Goal: Entertainment & Leisure: Consume media (video, audio)

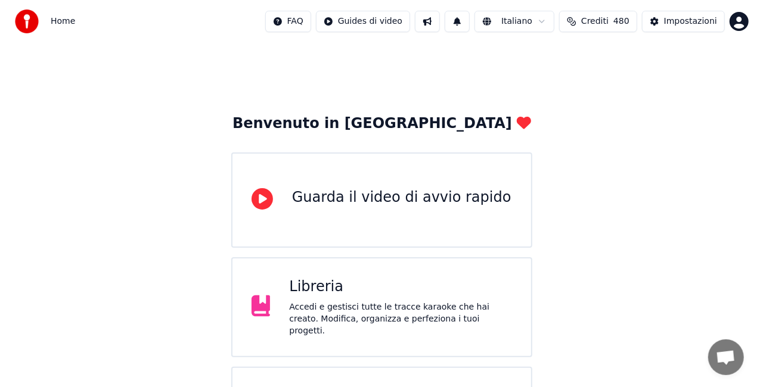
scroll to position [75, 0]
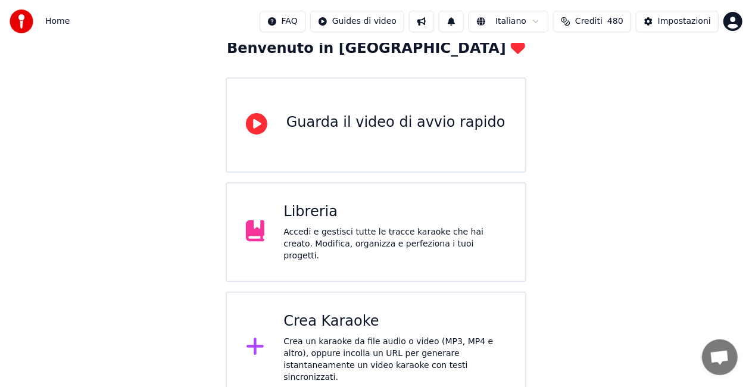
click at [335, 337] on div "Crea un karaoke da file audio o video (MP3, MP4 e altro), oppure incolla un URL…" at bounding box center [395, 360] width 223 height 48
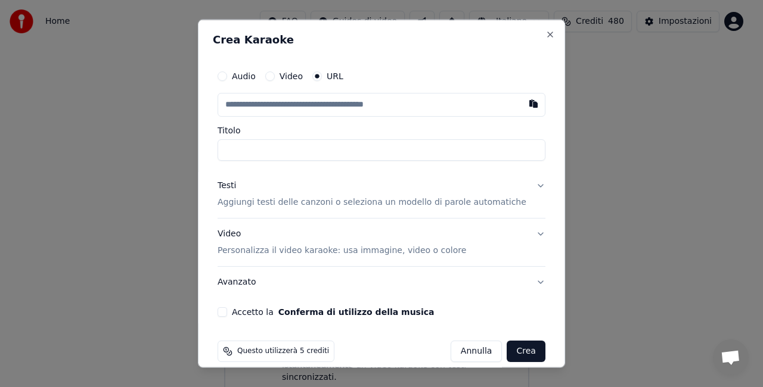
click at [312, 105] on input "text" at bounding box center [381, 105] width 328 height 24
paste input "**********"
type input "**********"
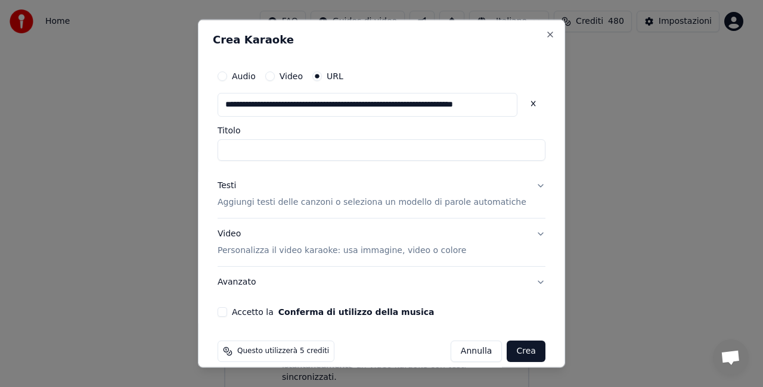
type input "**********"
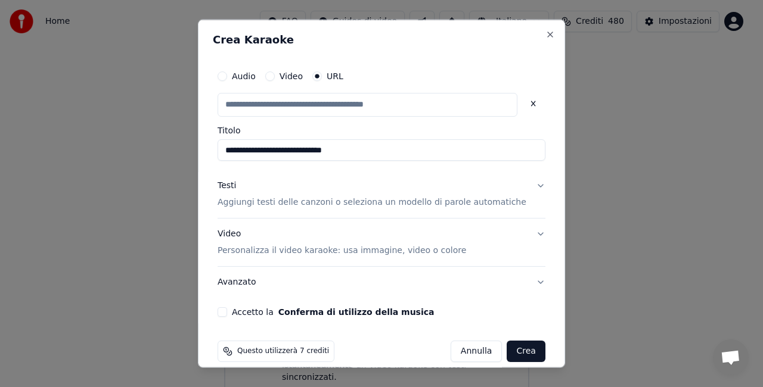
scroll to position [0, 0]
click at [322, 153] on input "**********" at bounding box center [381, 149] width 328 height 21
click at [359, 204] on p "Aggiungi testi delle canzoni o seleziona un modello di parole automatiche" at bounding box center [371, 202] width 309 height 12
type input "**********"
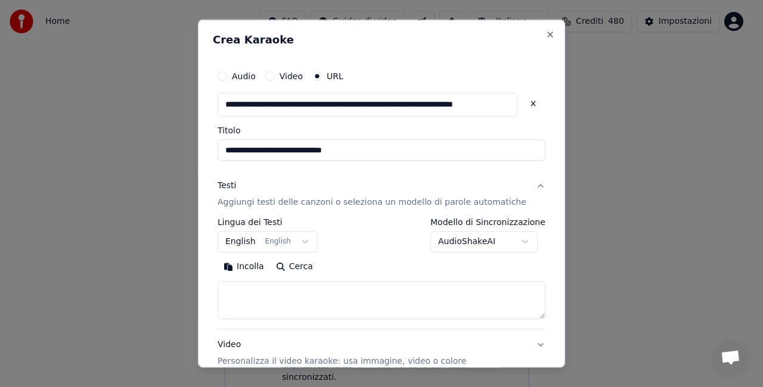
click at [299, 309] on textarea at bounding box center [381, 300] width 328 height 38
paste textarea "**********"
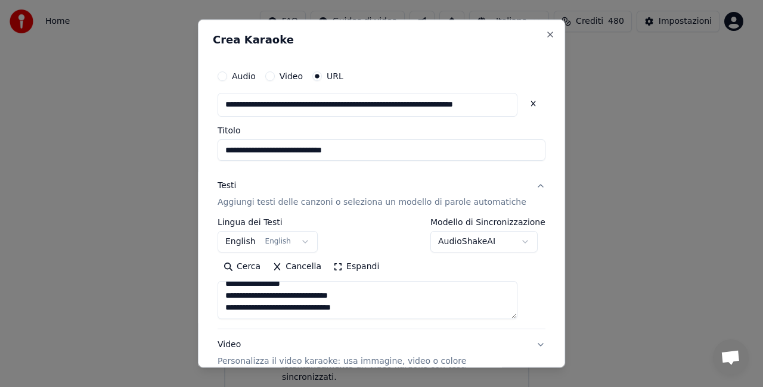
scroll to position [124, 0]
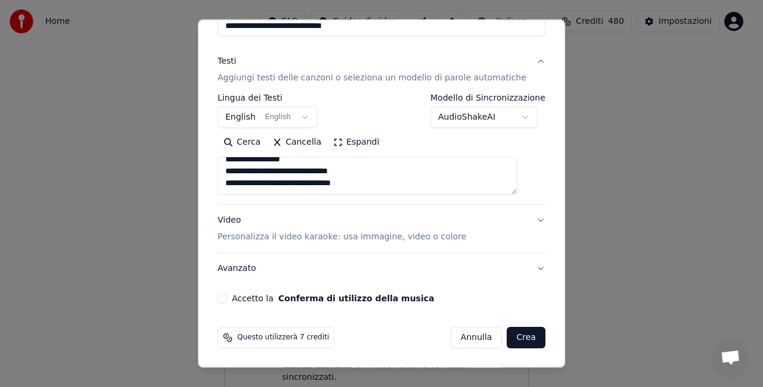
type textarea "**********"
click at [227, 299] on button "Accetto la Conferma di utilizzo della musica" at bounding box center [222, 299] width 10 height 10
click at [509, 341] on button "Crea" at bounding box center [526, 337] width 38 height 21
click at [509, 341] on div "[PERSON_NAME]" at bounding box center [490, 337] width 109 height 21
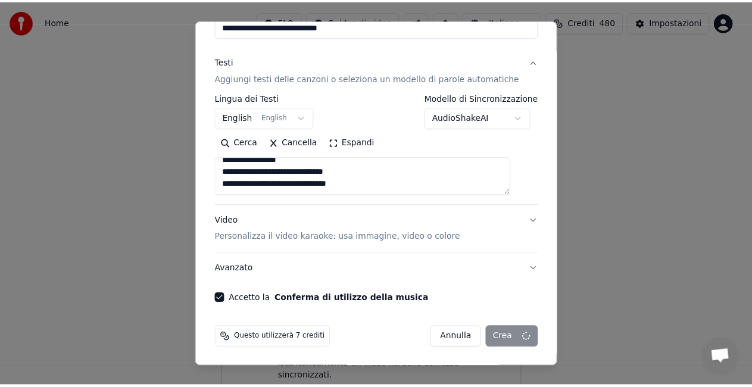
scroll to position [13, 0]
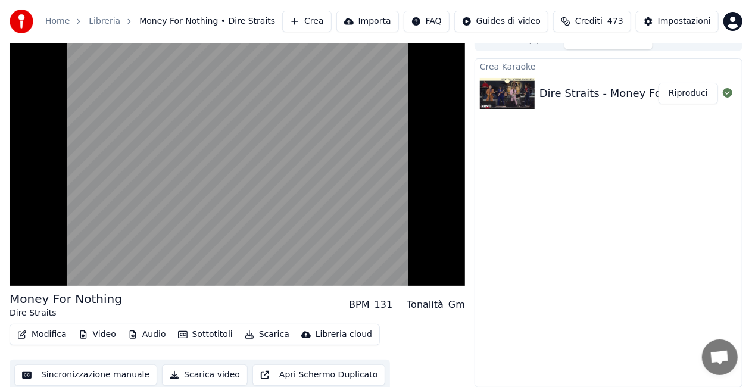
click at [531, 199] on div "Crea Karaoke Dire Straits - Money For Nothing Riproduci" at bounding box center [609, 222] width 268 height 329
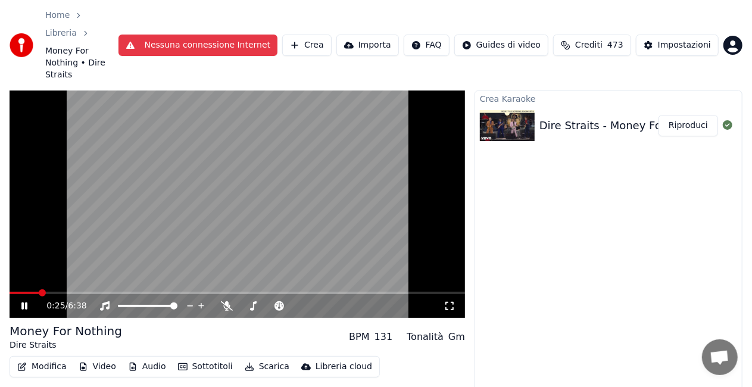
scroll to position [0, 0]
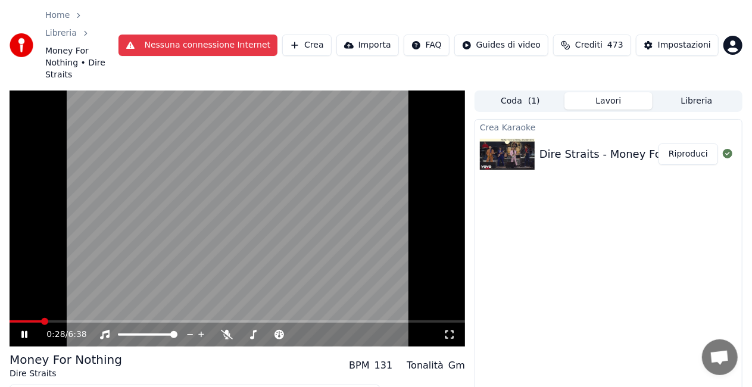
click at [449, 337] on icon at bounding box center [450, 335] width 12 height 10
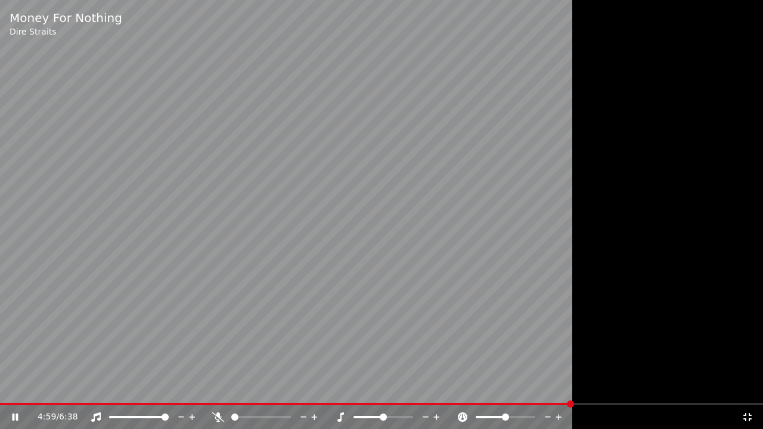
click at [572, 387] on span at bounding box center [286, 404] width 572 height 2
click at [598, 387] on div at bounding box center [381, 214] width 763 height 429
click at [596, 387] on span at bounding box center [298, 404] width 597 height 2
click at [550, 319] on video at bounding box center [381, 214] width 763 height 429
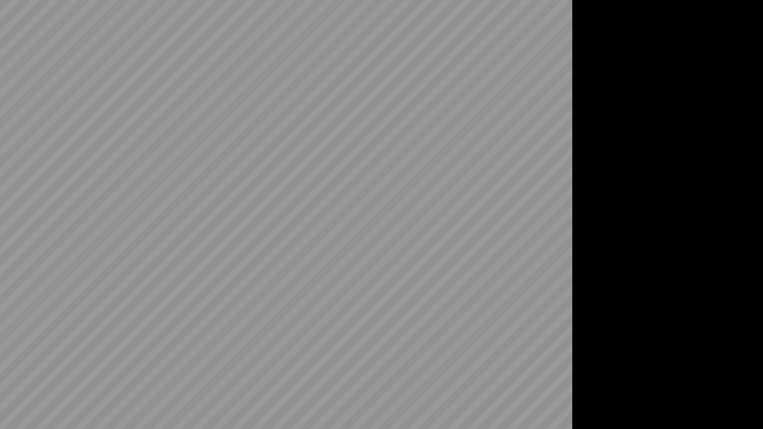
click at [550, 319] on video at bounding box center [381, 214] width 763 height 429
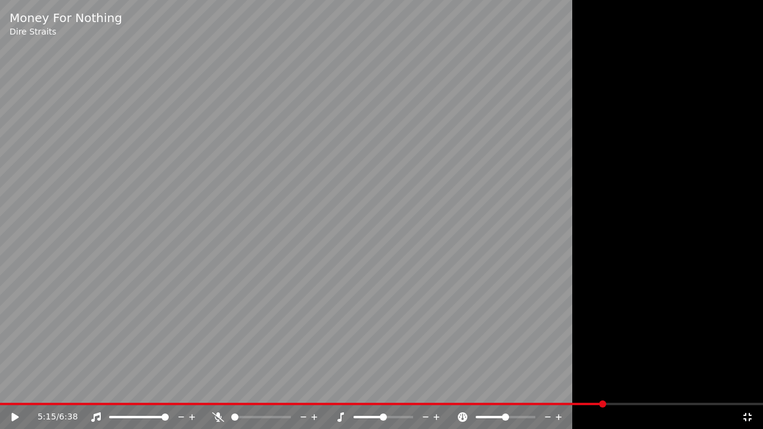
click at [598, 387] on span at bounding box center [302, 404] width 605 height 2
click at [553, 375] on video at bounding box center [381, 214] width 763 height 429
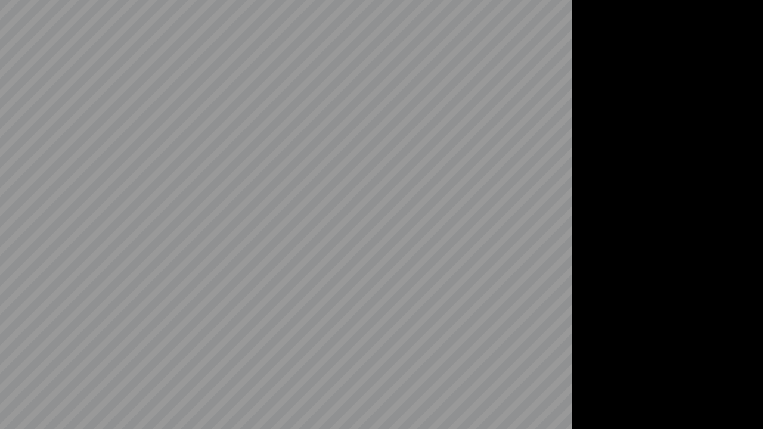
click at [553, 375] on video at bounding box center [381, 214] width 763 height 429
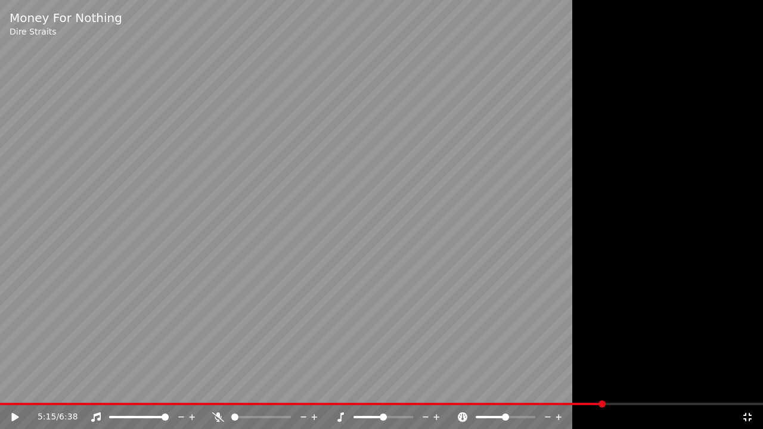
click at [553, 375] on video at bounding box center [381, 214] width 763 height 429
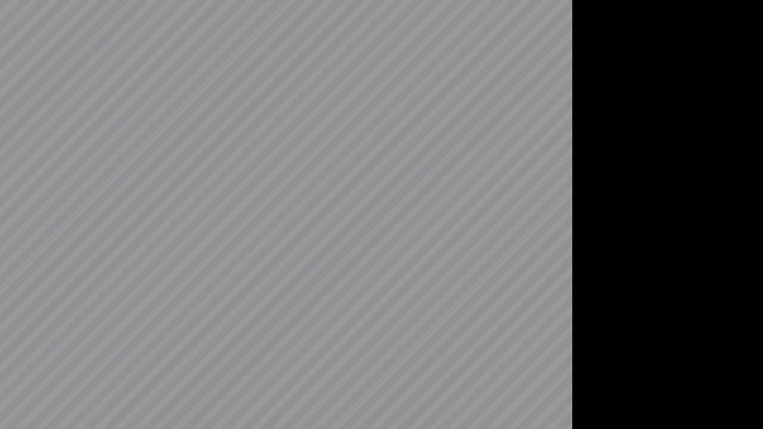
click at [553, 375] on video at bounding box center [381, 214] width 763 height 429
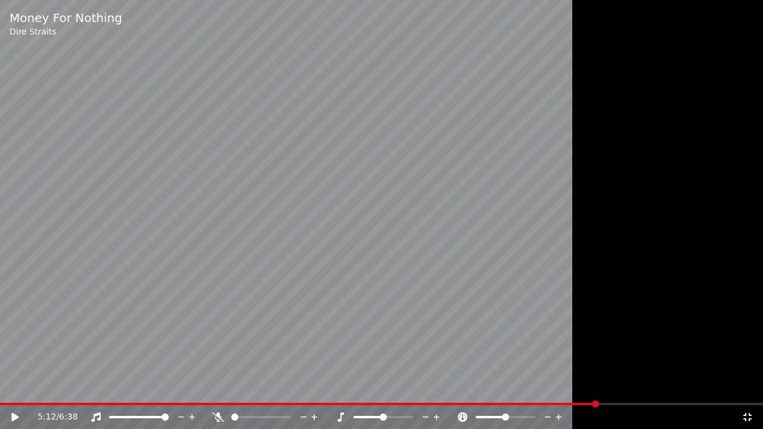
click at [597, 387] on span at bounding box center [298, 404] width 597 height 2
click at [599, 387] on span at bounding box center [381, 404] width 763 height 2
click at [599, 387] on span at bounding box center [596, 403] width 7 height 7
drag, startPoint x: 595, startPoint y: 399, endPoint x: 590, endPoint y: 374, distance: 26.0
click at [590, 374] on div at bounding box center [381, 214] width 763 height 429
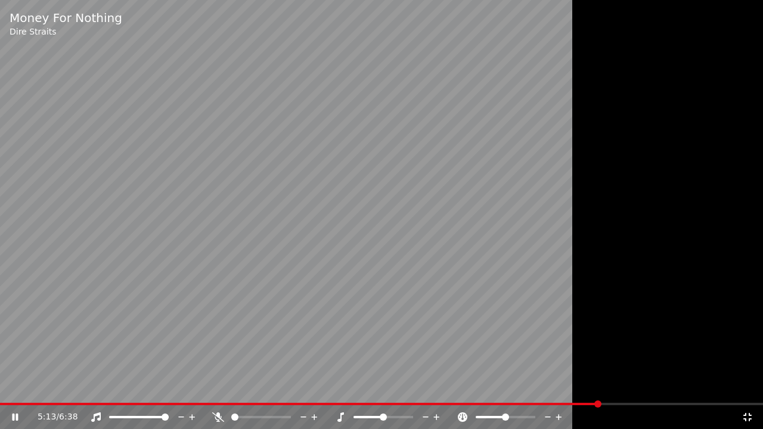
click at [590, 374] on div at bounding box center [381, 214] width 763 height 429
click at [584, 387] on span at bounding box center [300, 404] width 600 height 2
click at [491, 332] on video at bounding box center [381, 214] width 763 height 429
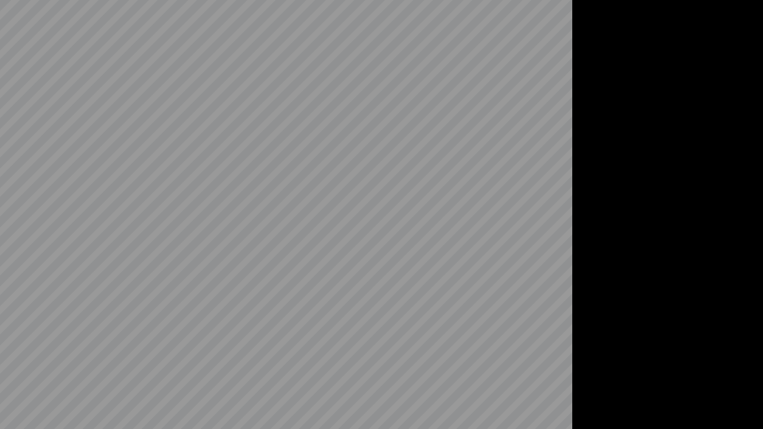
click at [491, 332] on video at bounding box center [381, 214] width 763 height 429
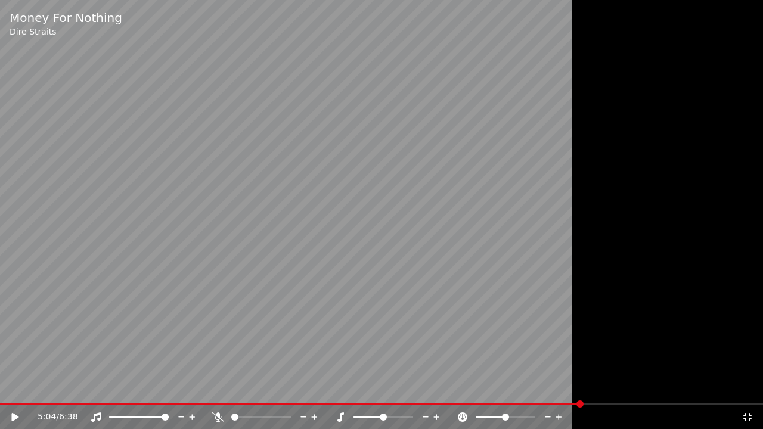
click at [581, 387] on span at bounding box center [290, 404] width 581 height 2
click at [575, 306] on div at bounding box center [381, 214] width 763 height 429
click at [589, 387] on span at bounding box center [294, 404] width 589 height 2
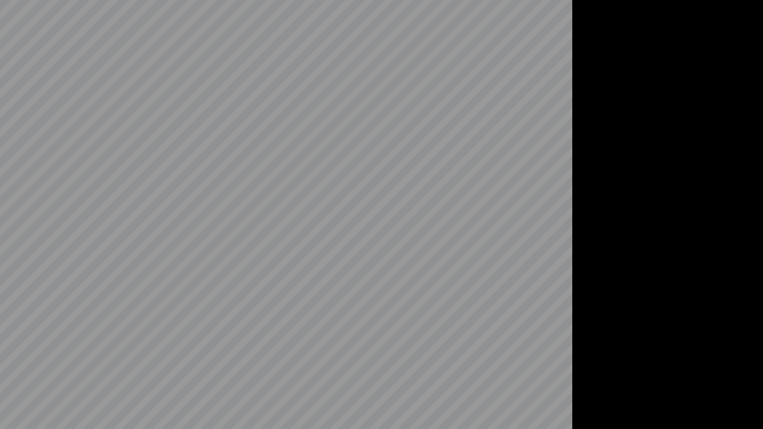
click at [590, 336] on div at bounding box center [381, 214] width 763 height 429
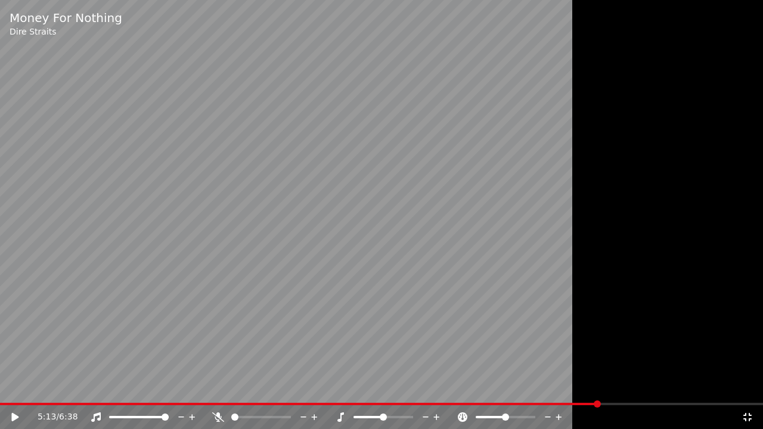
click at [599, 387] on span at bounding box center [596, 403] width 7 height 7
click at [563, 365] on video at bounding box center [381, 214] width 763 height 429
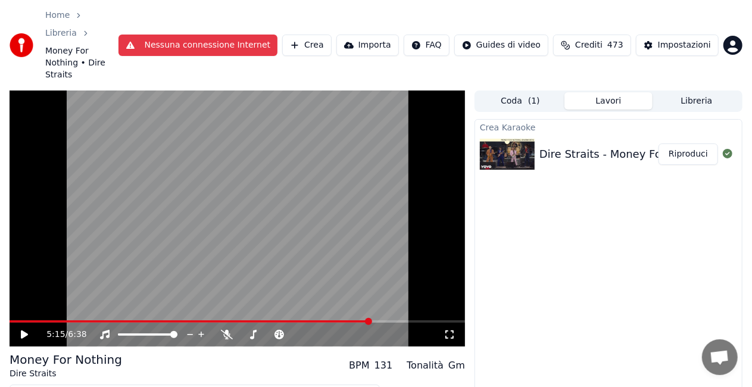
click at [452, 334] on icon at bounding box center [450, 335] width 12 height 10
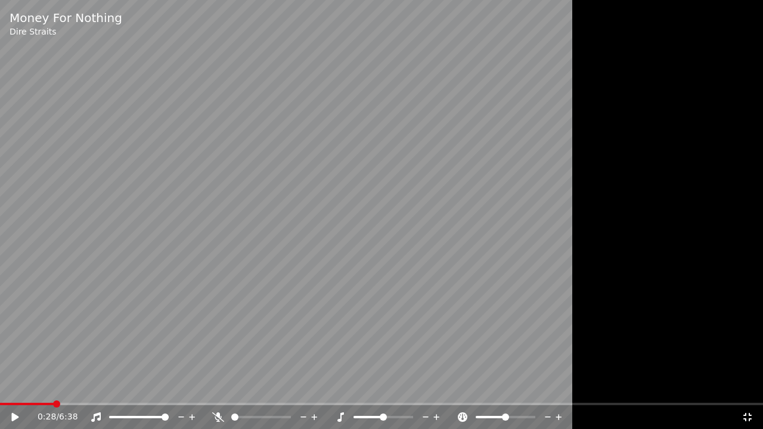
click at [52, 387] on span at bounding box center [27, 404] width 54 height 2
click at [89, 337] on video at bounding box center [381, 214] width 763 height 429
drag, startPoint x: 259, startPoint y: 415, endPoint x: 271, endPoint y: 415, distance: 12.5
click at [271, 387] on div at bounding box center [272, 417] width 96 height 12
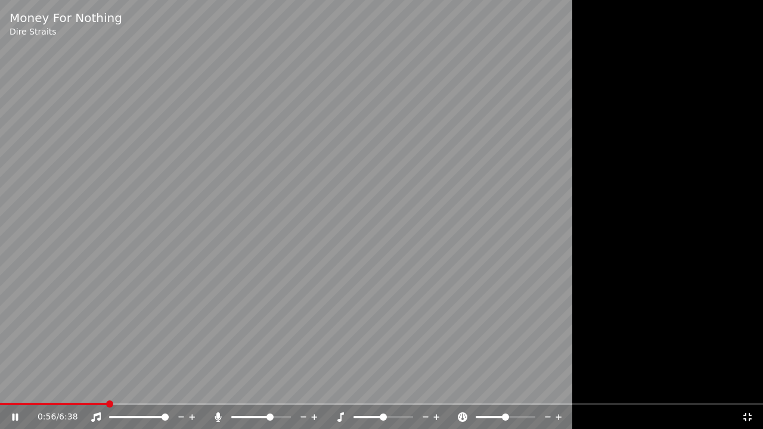
click at [271, 387] on span at bounding box center [261, 417] width 60 height 2
click at [122, 387] on span at bounding box center [61, 404] width 123 height 2
click at [73, 387] on span at bounding box center [36, 404] width 73 height 2
click at [97, 387] on span at bounding box center [49, 404] width 98 height 2
click at [106, 387] on span at bounding box center [53, 404] width 107 height 2
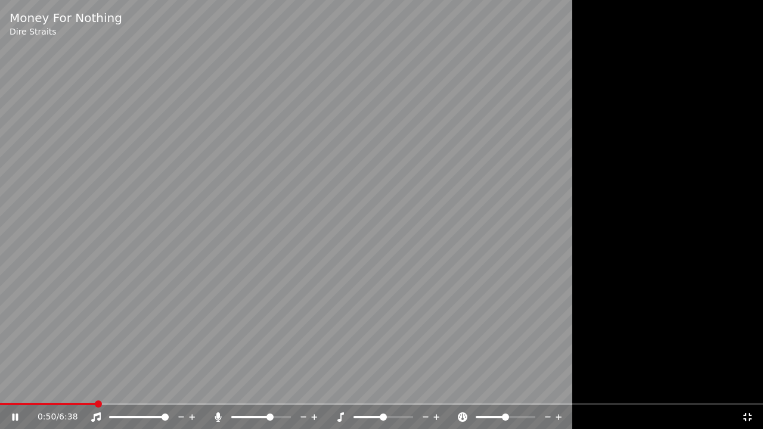
click at [96, 387] on span at bounding box center [48, 404] width 96 height 2
click at [181, 387] on span at bounding box center [91, 404] width 182 height 2
click at [170, 387] on span at bounding box center [85, 404] width 170 height 2
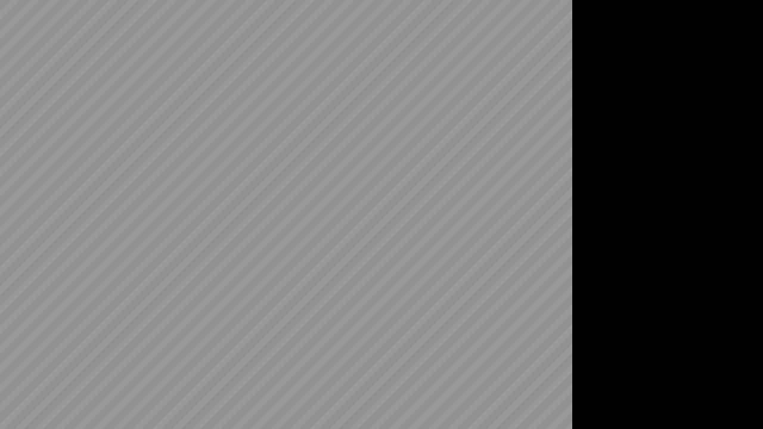
click at [154, 344] on video at bounding box center [381, 214] width 763 height 429
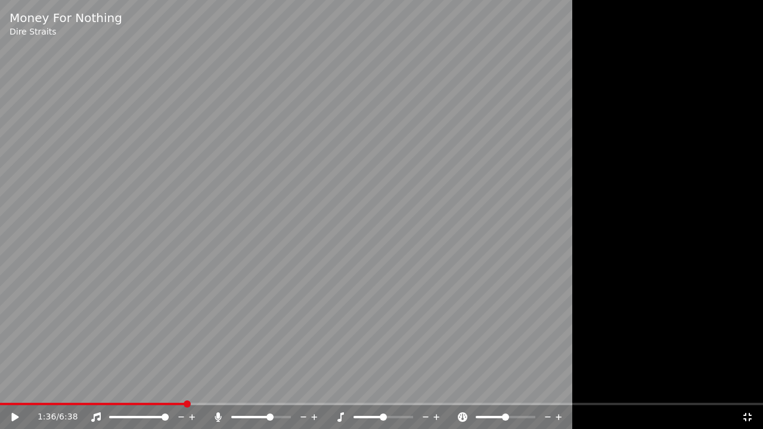
click at [184, 387] on span at bounding box center [186, 403] width 7 height 7
click at [183, 387] on span at bounding box center [186, 403] width 7 height 7
click at [182, 387] on span at bounding box center [91, 404] width 182 height 2
click at [136, 331] on video at bounding box center [381, 214] width 763 height 429
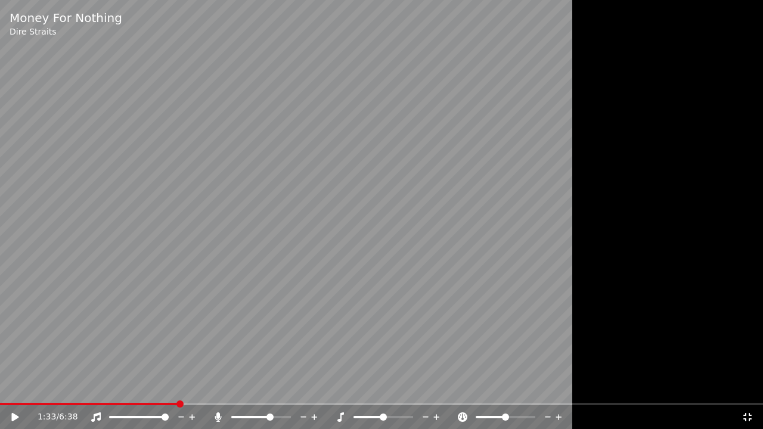
click at [178, 387] on span at bounding box center [89, 404] width 178 height 2
click at [163, 333] on video at bounding box center [381, 214] width 763 height 429
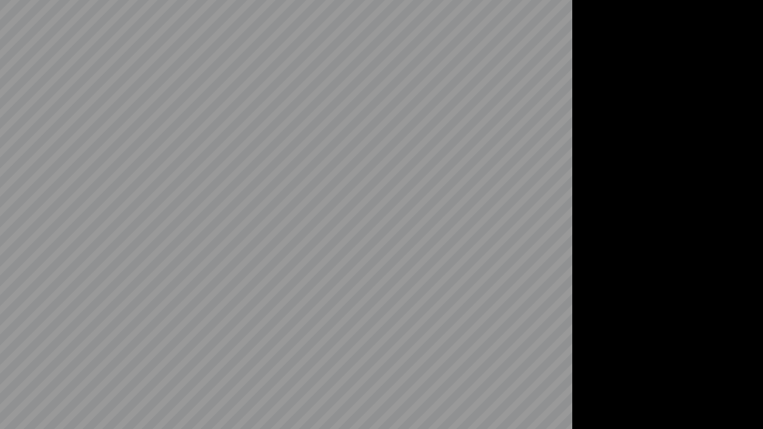
click at [163, 333] on video at bounding box center [381, 214] width 763 height 429
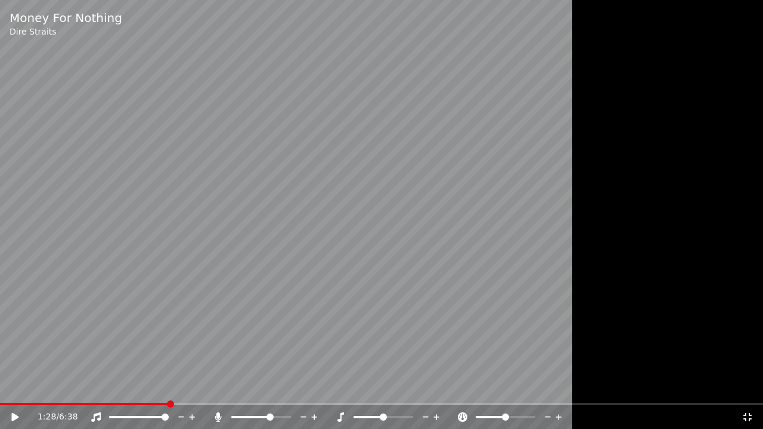
click at [169, 387] on span at bounding box center [84, 404] width 169 height 2
click at [178, 327] on video at bounding box center [381, 214] width 763 height 429
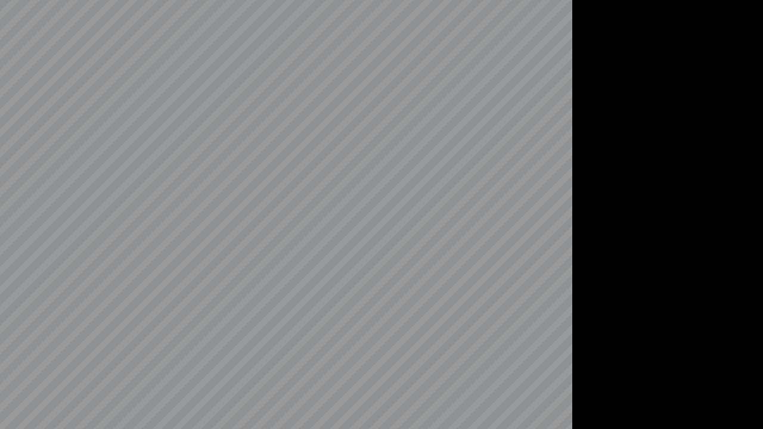
click at [178, 327] on video at bounding box center [381, 214] width 763 height 429
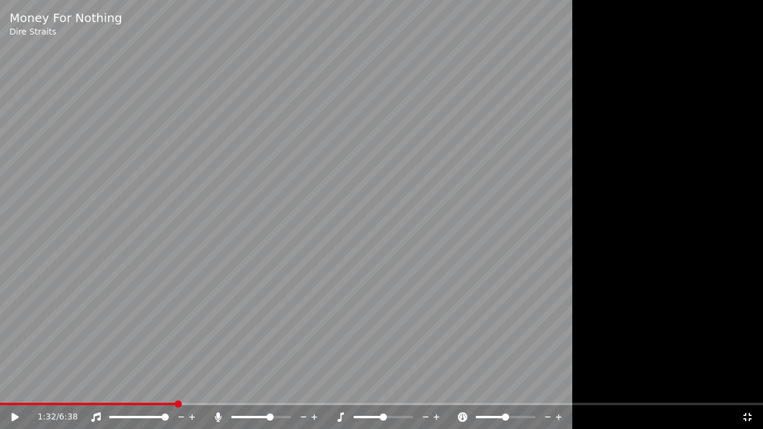
click at [176, 387] on span at bounding box center [88, 404] width 176 height 2
click at [180, 286] on video at bounding box center [381, 214] width 763 height 429
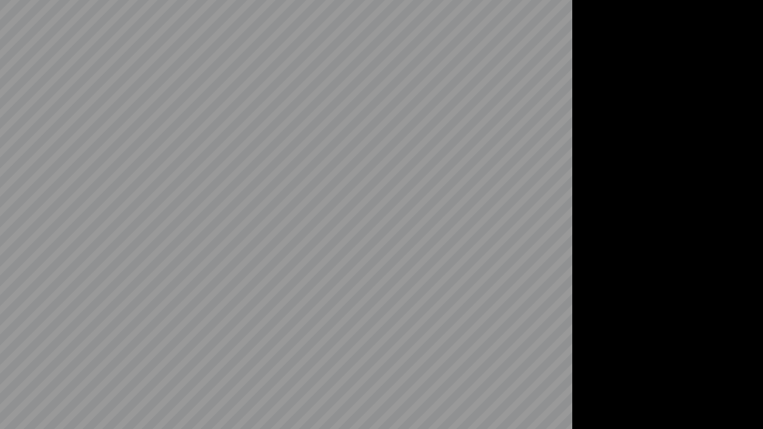
click at [180, 286] on video at bounding box center [381, 214] width 763 height 429
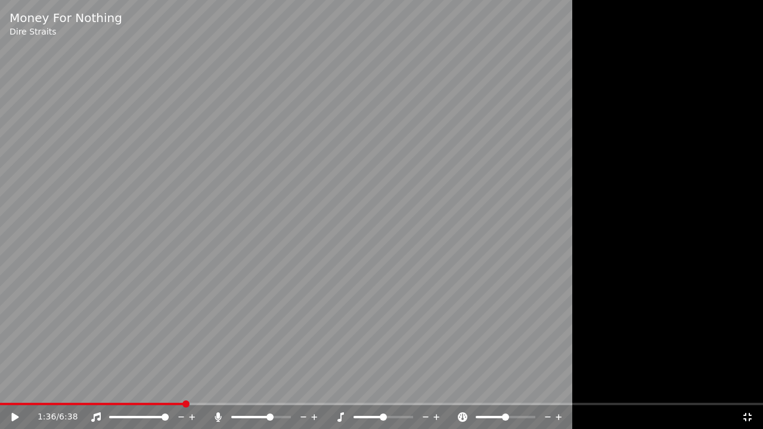
click at [180, 286] on video at bounding box center [381, 214] width 763 height 429
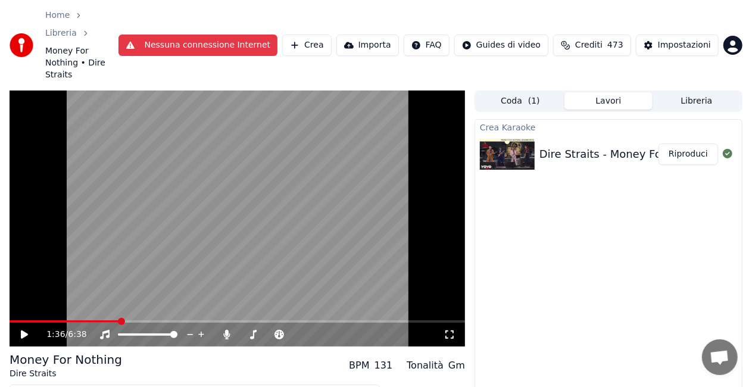
click at [447, 335] on icon at bounding box center [450, 335] width 12 height 10
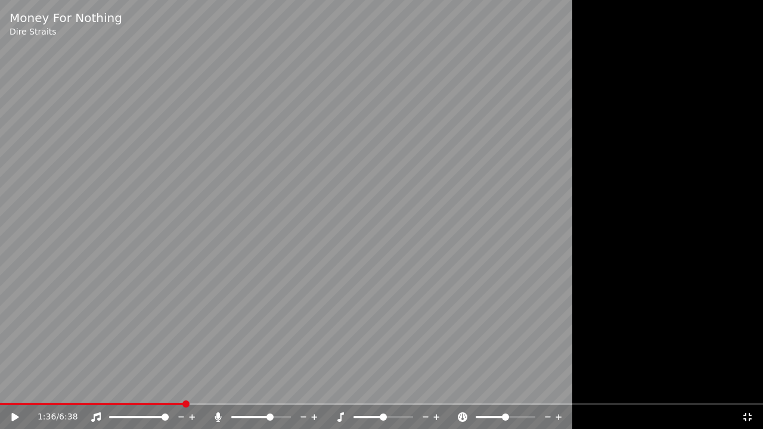
click at [185, 387] on span at bounding box center [185, 403] width 7 height 7
click at [183, 387] on span at bounding box center [185, 403] width 7 height 7
click at [182, 387] on span at bounding box center [185, 403] width 7 height 7
click at [182, 387] on span at bounding box center [92, 404] width 184 height 2
click at [179, 354] on video at bounding box center [381, 214] width 763 height 429
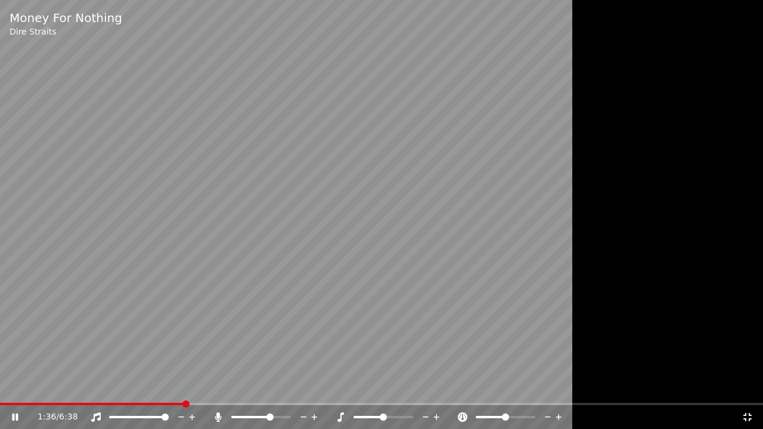
click at [179, 354] on video at bounding box center [381, 214] width 763 height 429
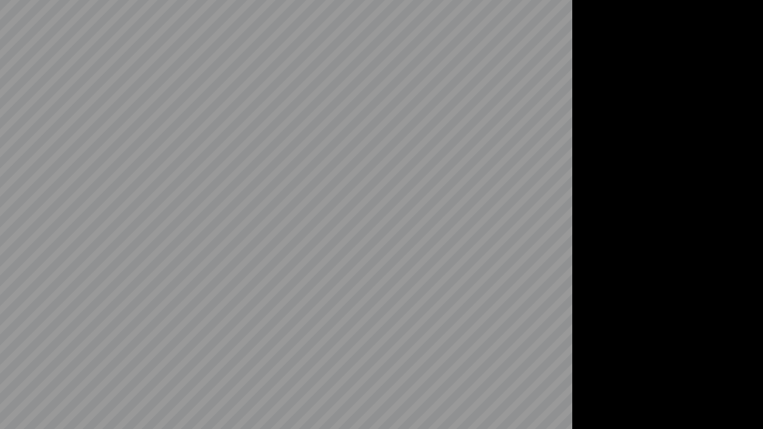
click at [179, 354] on video at bounding box center [381, 214] width 763 height 429
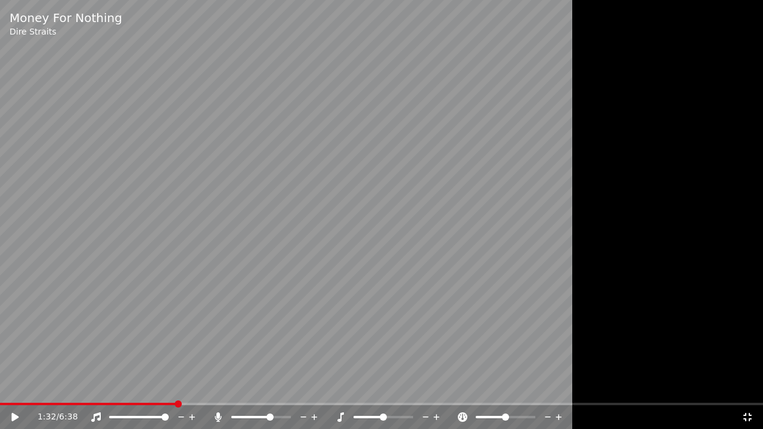
click at [176, 387] on span at bounding box center [88, 404] width 176 height 2
click at [180, 387] on video at bounding box center [381, 214] width 763 height 429
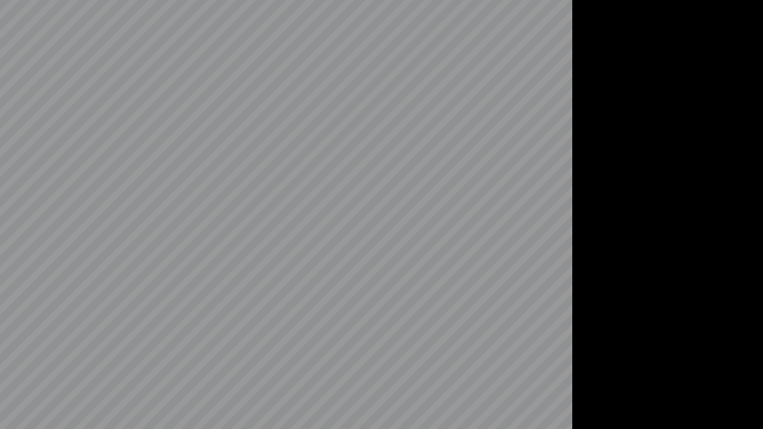
click at [180, 387] on video at bounding box center [381, 214] width 763 height 429
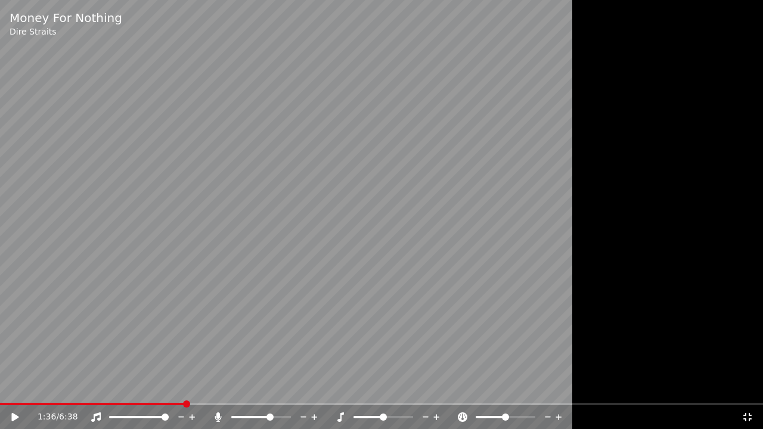
click at [180, 387] on video at bounding box center [381, 214] width 763 height 429
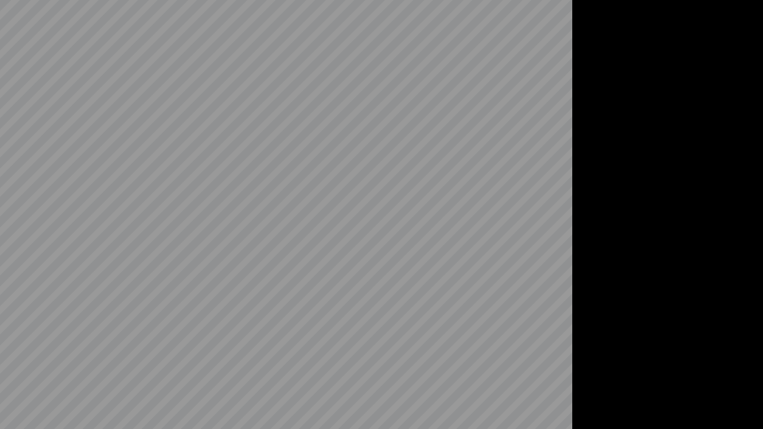
click at [180, 387] on video at bounding box center [381, 214] width 763 height 429
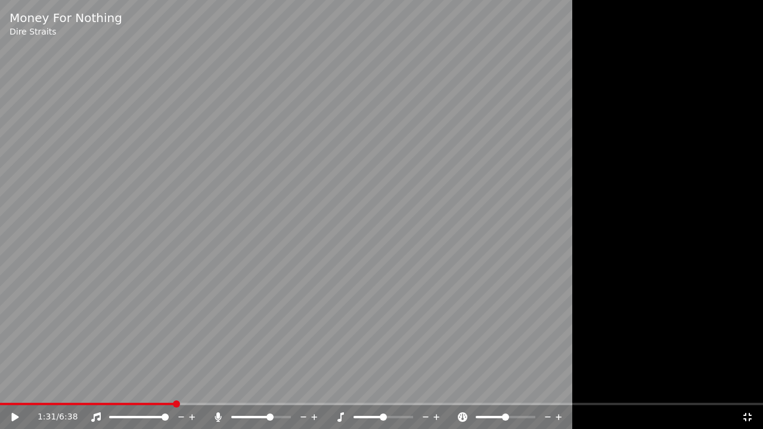
click at [174, 387] on span at bounding box center [87, 404] width 174 height 2
click at [185, 346] on video at bounding box center [381, 214] width 763 height 429
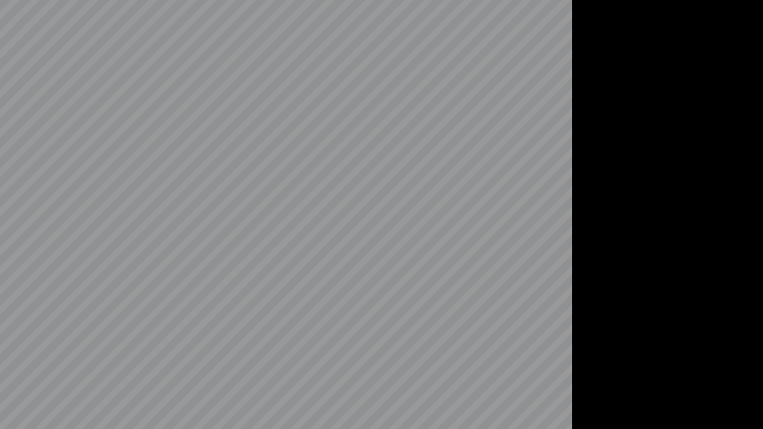
click at [185, 346] on video at bounding box center [381, 214] width 763 height 429
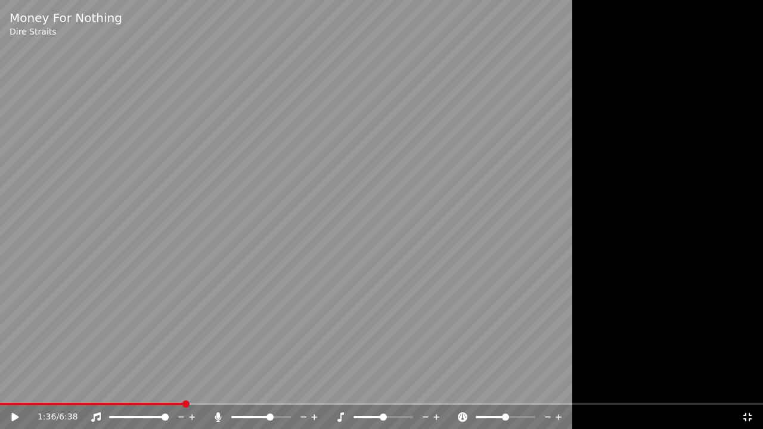
click at [185, 346] on video at bounding box center [381, 214] width 763 height 429
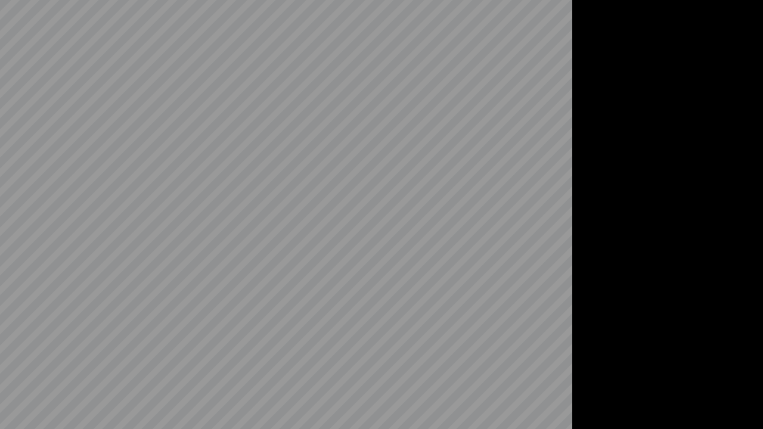
click at [185, 346] on video at bounding box center [381, 214] width 763 height 429
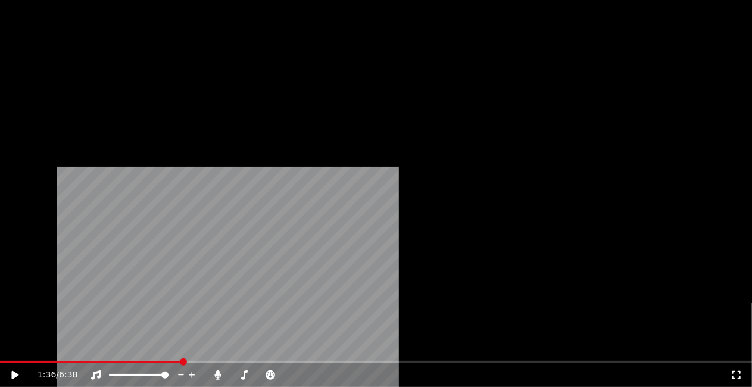
click at [731, 371] on icon at bounding box center [737, 376] width 12 height 10
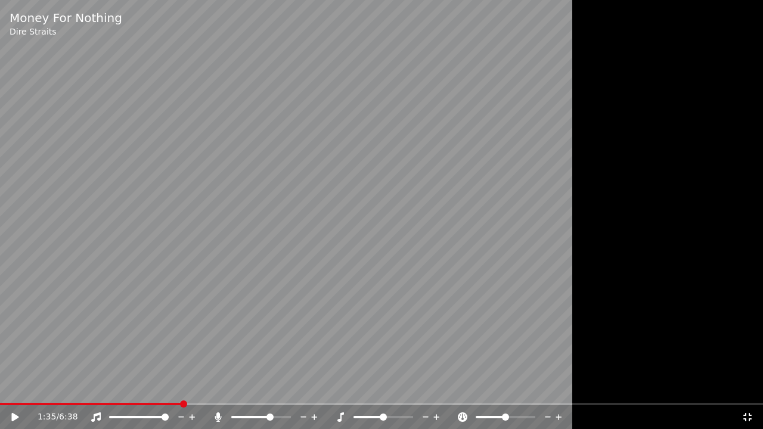
click at [181, 387] on span at bounding box center [91, 404] width 182 height 2
click at [185, 375] on video at bounding box center [381, 214] width 763 height 429
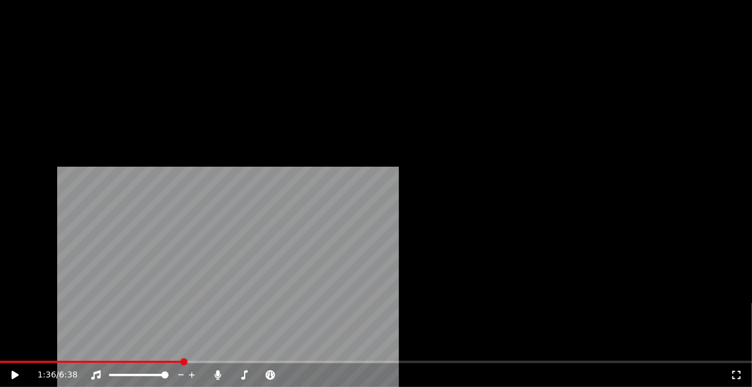
click at [731, 371] on icon at bounding box center [737, 376] width 12 height 10
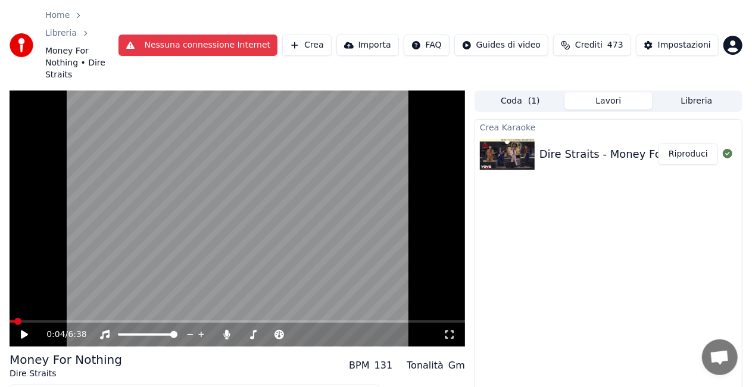
click at [14, 321] on span at bounding box center [12, 322] width 5 height 2
click at [23, 335] on icon at bounding box center [24, 335] width 7 height 8
click at [17, 322] on span at bounding box center [190, 322] width 360 height 2
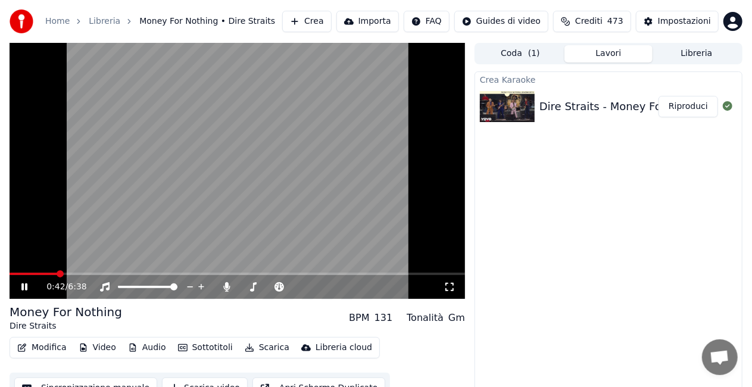
click at [57, 273] on span at bounding box center [34, 274] width 48 height 2
click at [32, 272] on video at bounding box center [238, 171] width 456 height 256
click at [41, 275] on span at bounding box center [26, 274] width 32 height 2
click at [24, 287] on icon at bounding box center [24, 287] width 7 height 8
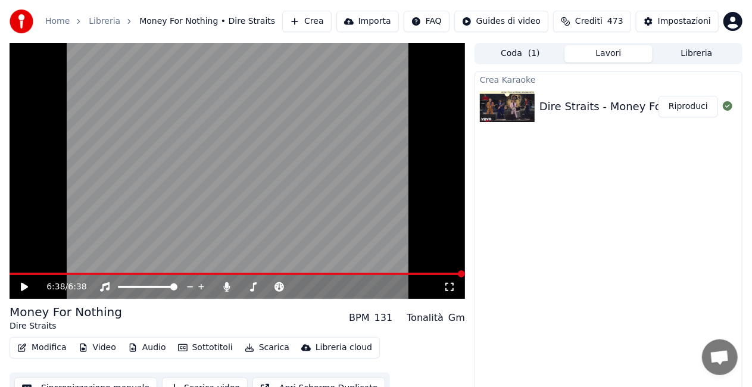
click at [43, 275] on span at bounding box center [238, 274] width 456 height 2
click at [20, 287] on icon at bounding box center [32, 287] width 27 height 10
click at [452, 285] on icon at bounding box center [450, 287] width 12 height 10
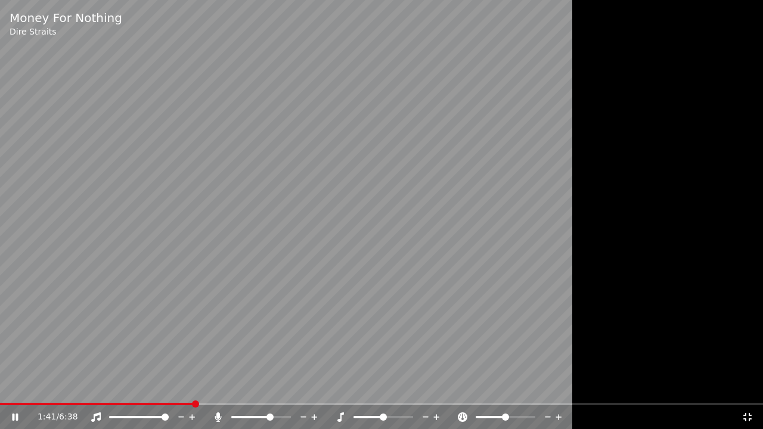
click at [167, 387] on div "Money For Nothing Dire Straits 1:41 / 6:38" at bounding box center [381, 214] width 763 height 429
click at [167, 387] on span at bounding box center [97, 404] width 194 height 2
click at [223, 267] on video at bounding box center [381, 214] width 763 height 429
click at [185, 387] on span at bounding box center [99, 404] width 198 height 2
click at [179, 387] on span at bounding box center [90, 404] width 180 height 2
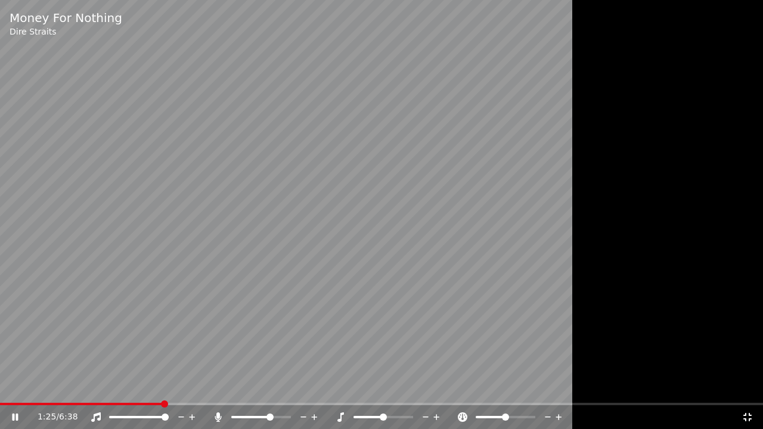
click at [163, 387] on span at bounding box center [81, 404] width 163 height 2
click at [183, 387] on span at bounding box center [91, 404] width 183 height 2
click at [176, 387] on span at bounding box center [88, 404] width 176 height 2
click at [186, 387] on span at bounding box center [94, 404] width 188 height 2
click at [352, 387] on span at bounding box center [176, 404] width 352 height 2
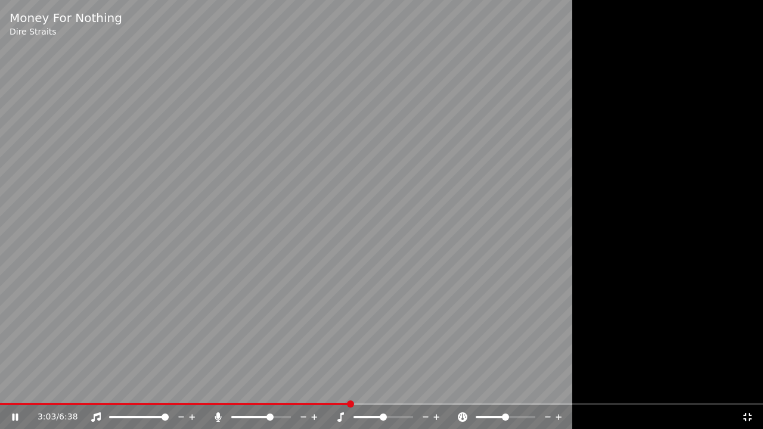
click at [350, 387] on span at bounding box center [175, 404] width 350 height 2
click at [55, 387] on span at bounding box center [27, 404] width 55 height 2
click at [13, 387] on icon at bounding box center [14, 417] width 7 height 8
click at [177, 387] on span at bounding box center [89, 404] width 178 height 2
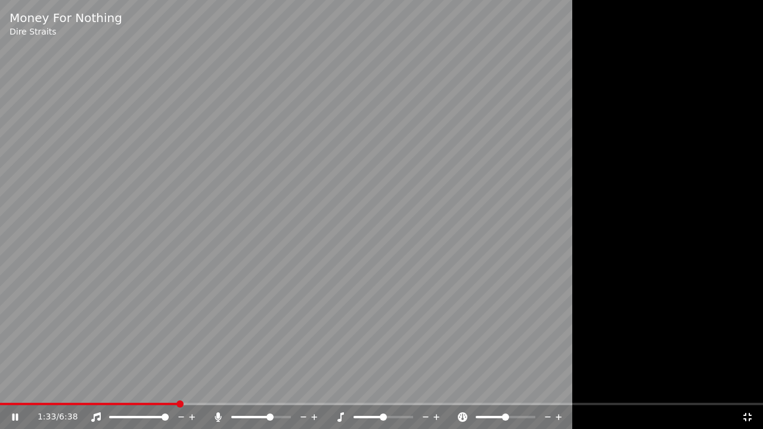
click at [177, 387] on span at bounding box center [89, 404] width 178 height 2
click at [176, 387] on span at bounding box center [88, 404] width 176 height 2
click at [174, 387] on span at bounding box center [87, 404] width 174 height 2
click at [434, 387] on span at bounding box center [217, 404] width 434 height 2
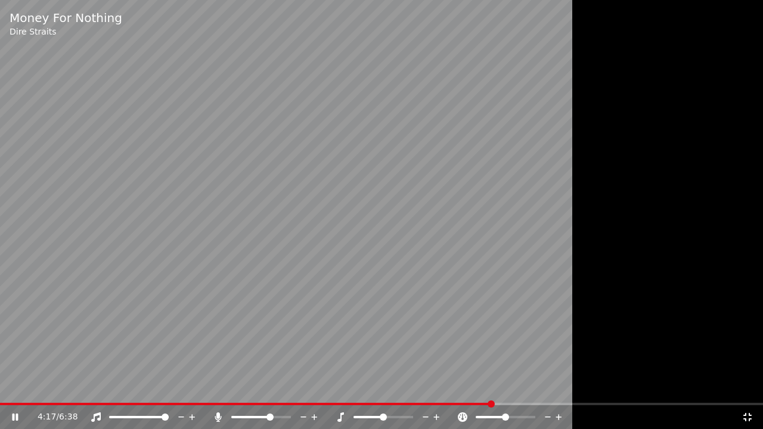
click at [491, 387] on span at bounding box center [245, 404] width 491 height 2
click at [482, 387] on span at bounding box center [241, 404] width 482 height 2
